Goal: Information Seeking & Learning: Learn about a topic

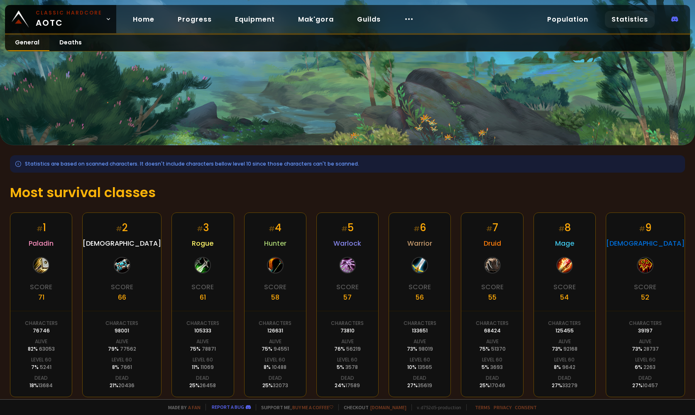
click at [35, 42] on link "General" at bounding box center [27, 43] width 44 height 16
click at [145, 18] on link "Home" at bounding box center [143, 19] width 35 height 17
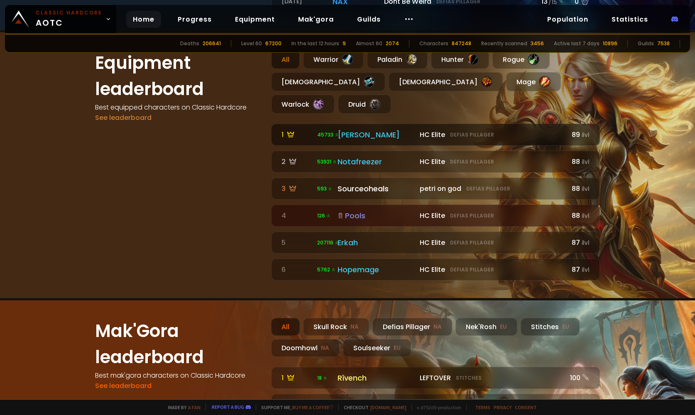
scroll to position [598, 0]
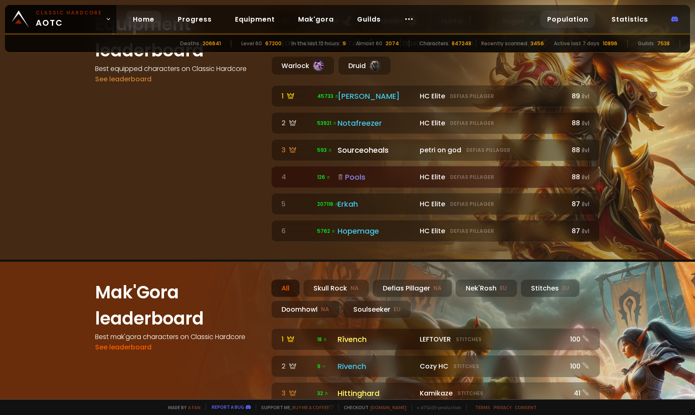
click at [583, 21] on link "Population" at bounding box center [568, 19] width 54 height 17
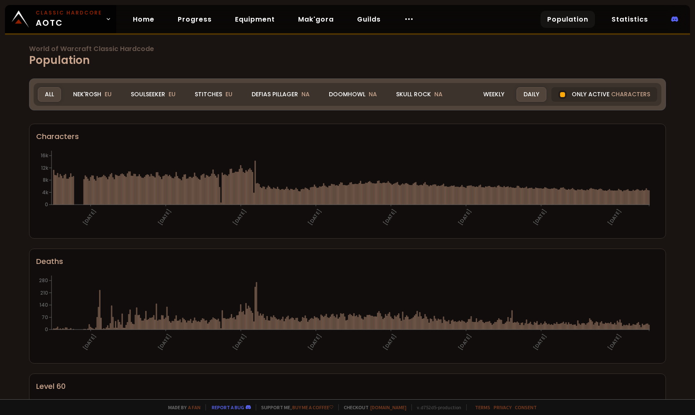
click at [173, 96] on span "EU" at bounding box center [172, 94] width 7 height 8
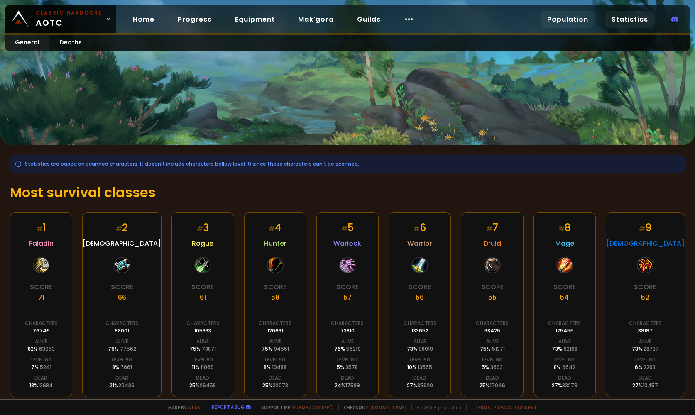
click at [569, 17] on link "Population" at bounding box center [568, 19] width 54 height 17
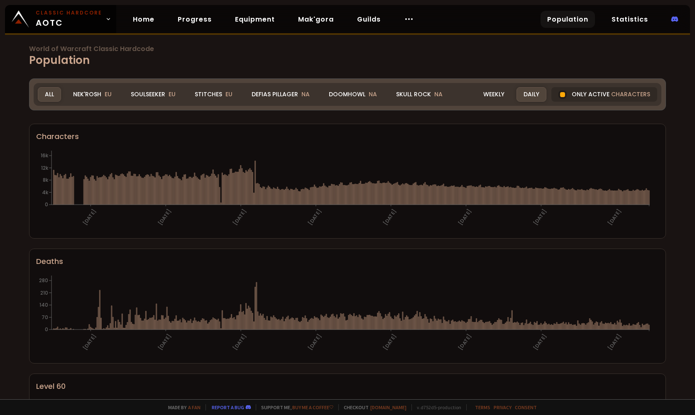
click at [160, 94] on div "Soulseeker EU" at bounding box center [153, 94] width 59 height 15
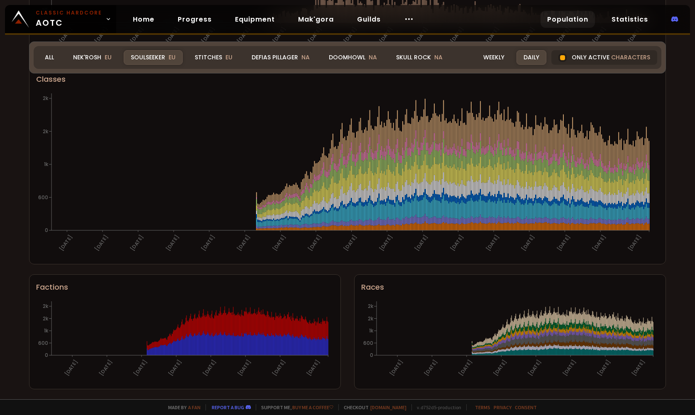
scroll to position [203, 0]
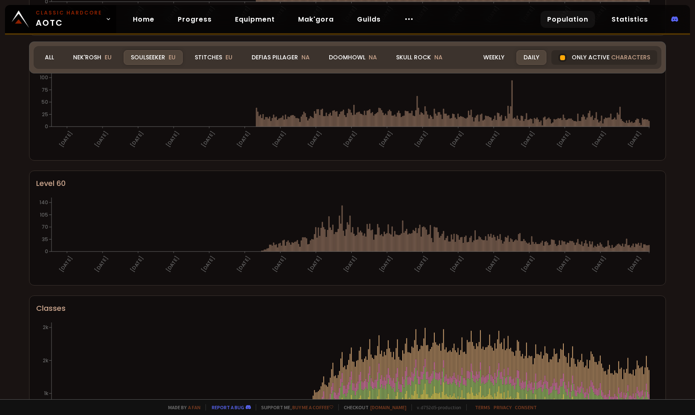
click at [157, 62] on div "Soulseeker EU" at bounding box center [153, 57] width 59 height 15
click at [223, 59] on div "Stitches EU" at bounding box center [214, 57] width 52 height 15
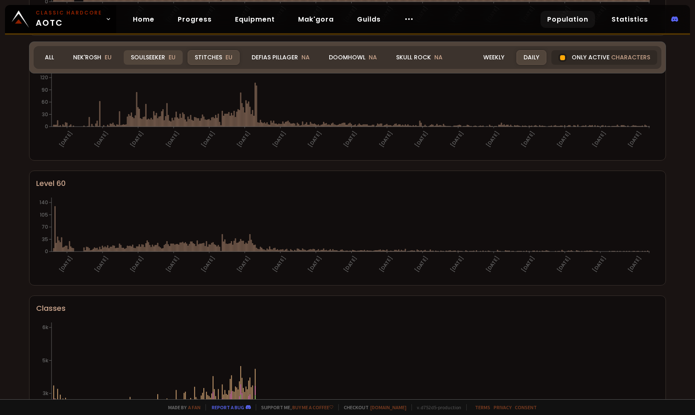
click at [153, 55] on div "Soulseeker EU" at bounding box center [153, 57] width 59 height 15
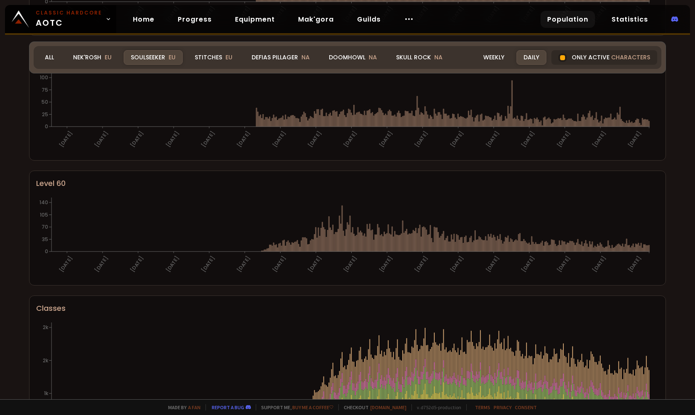
scroll to position [432, 0]
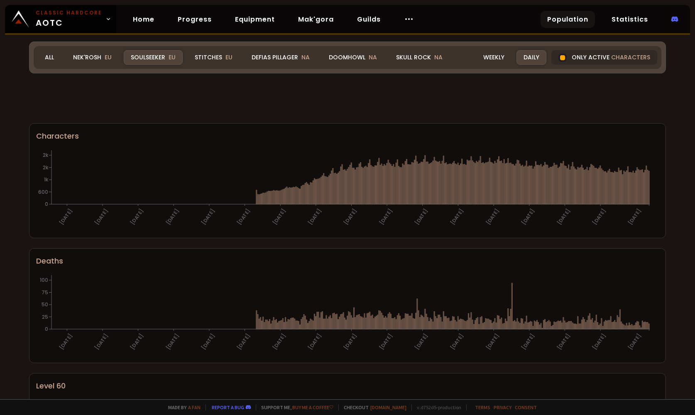
scroll to position [432, 0]
